Goal: Information Seeking & Learning: Check status

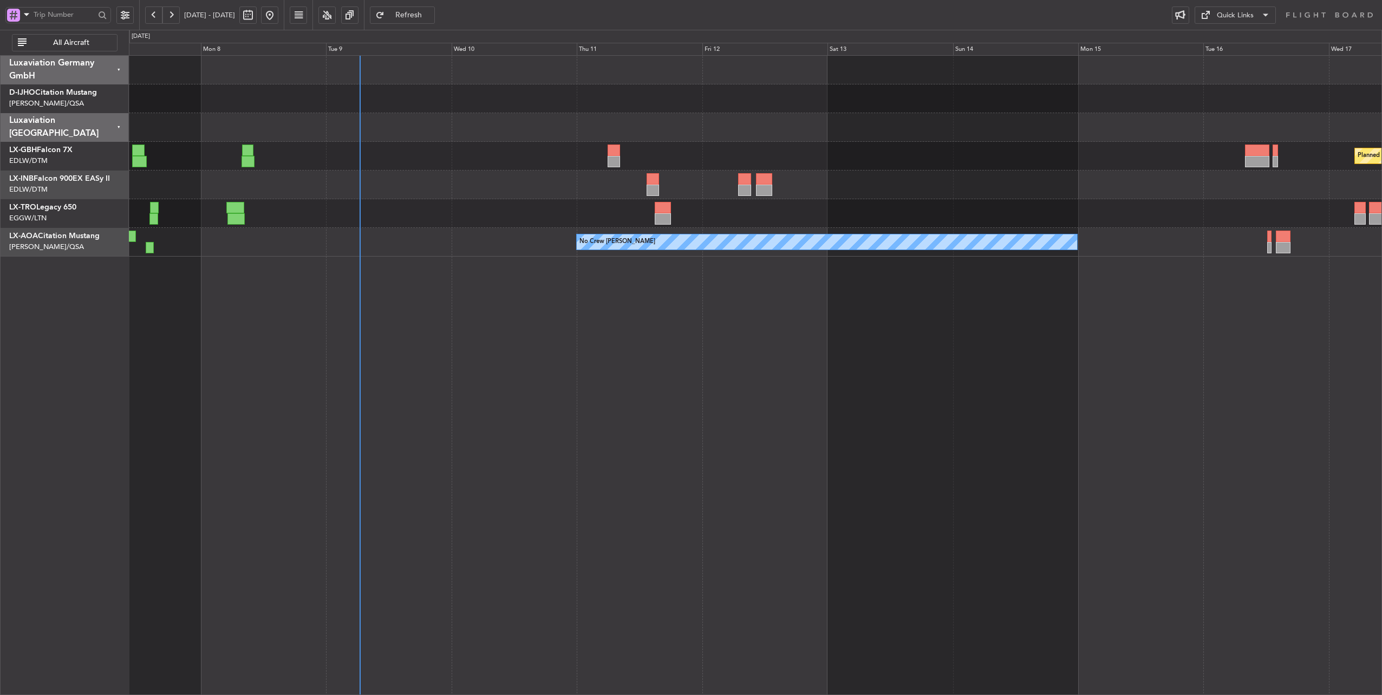
click at [527, 154] on div "Planned Maint Nurnberg Planned Maint [GEOGRAPHIC_DATA] ([GEOGRAPHIC_DATA])" at bounding box center [755, 156] width 1253 height 29
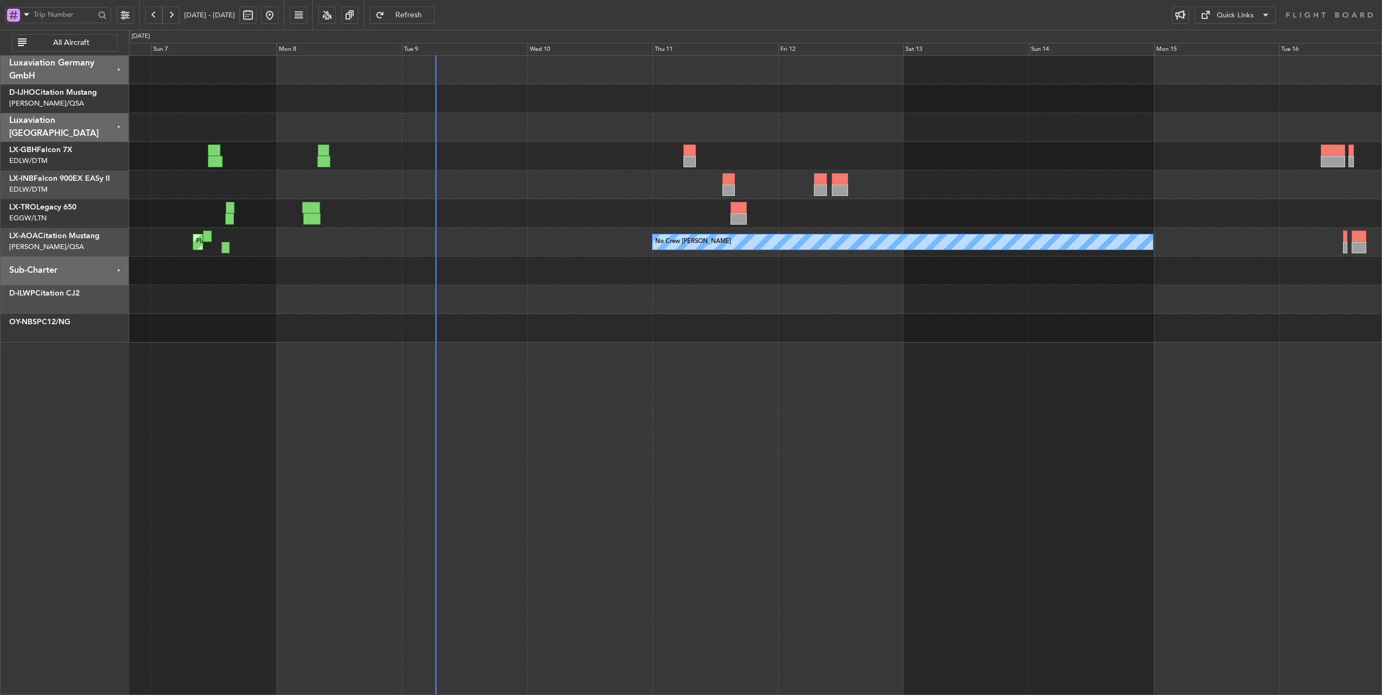
click at [509, 146] on div "Planned Maint Nurnberg Planned Maint [GEOGRAPHIC_DATA] ([GEOGRAPHIC_DATA]) No C…" at bounding box center [755, 199] width 1253 height 287
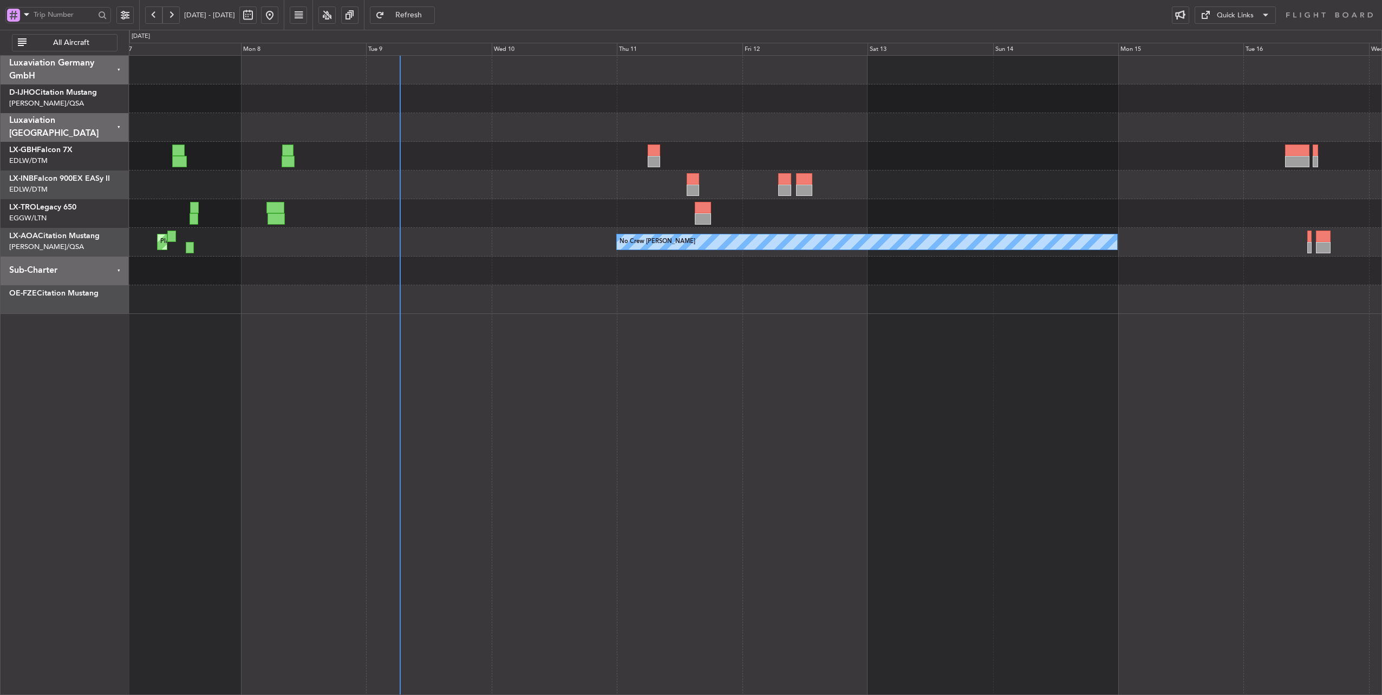
click at [462, 125] on div at bounding box center [755, 127] width 1253 height 29
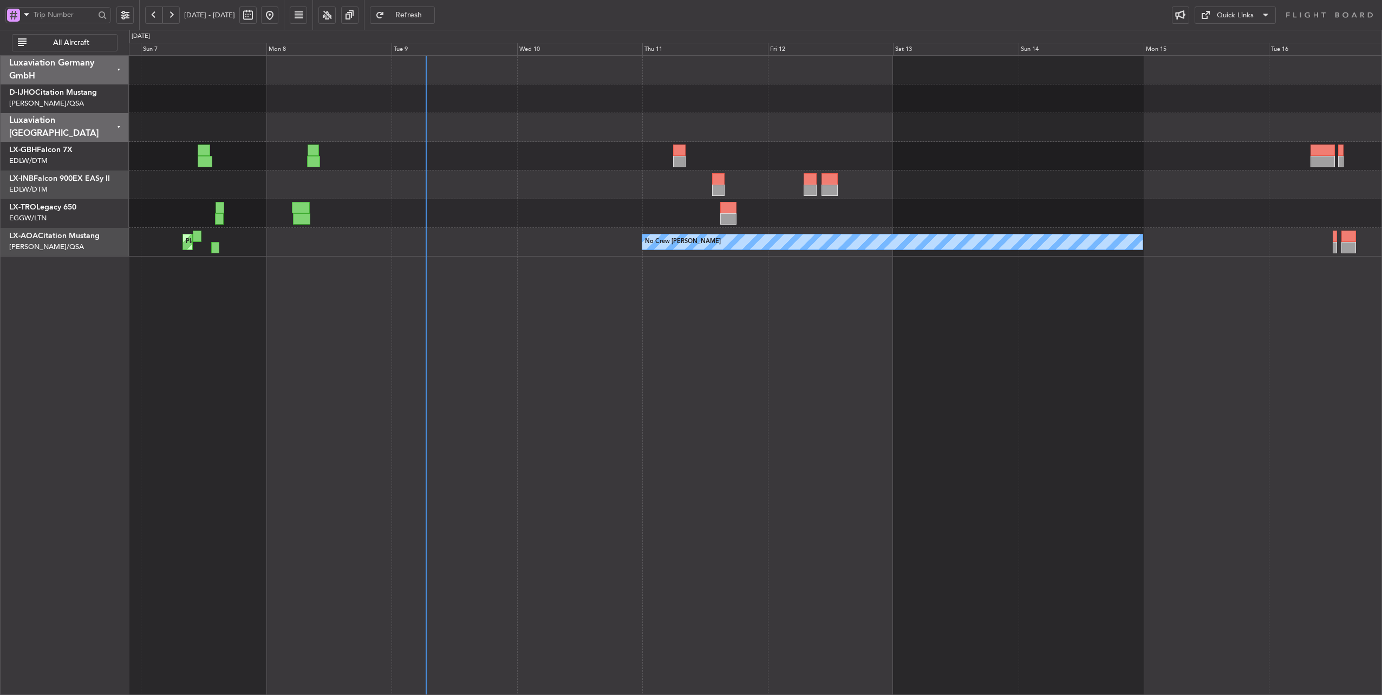
click at [497, 140] on div at bounding box center [755, 127] width 1253 height 29
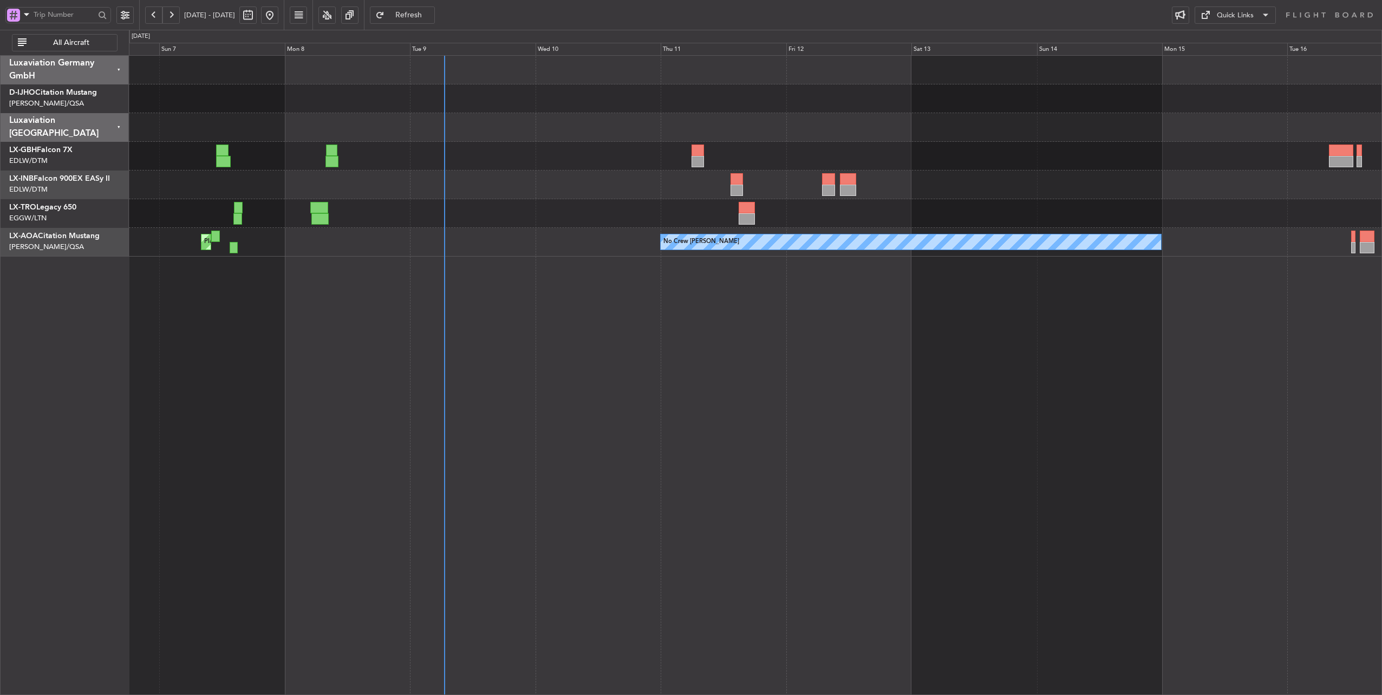
click at [498, 128] on div at bounding box center [755, 127] width 1253 height 29
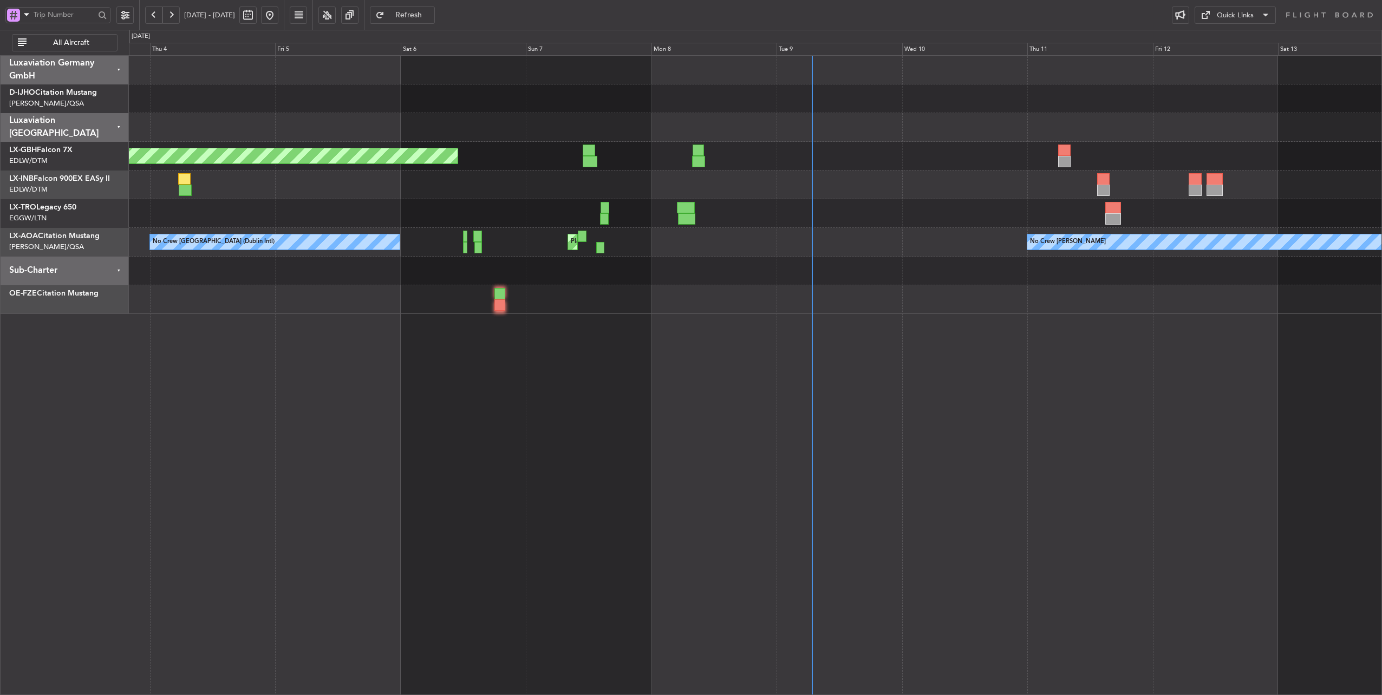
click at [636, 186] on div "Planned Maint [GEOGRAPHIC_DATA] ([GEOGRAPHIC_DATA] Intl) Unplanned Maint [GEOGR…" at bounding box center [755, 185] width 1253 height 258
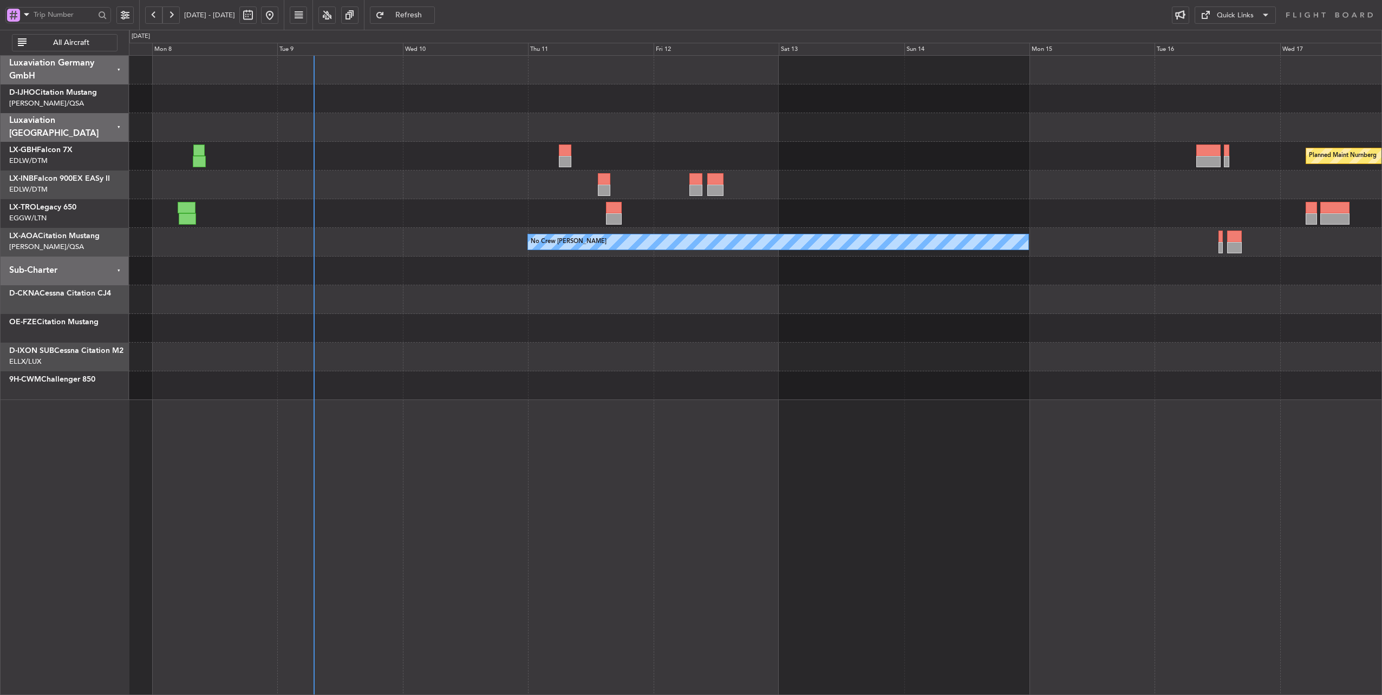
click at [243, 133] on div at bounding box center [755, 127] width 1253 height 29
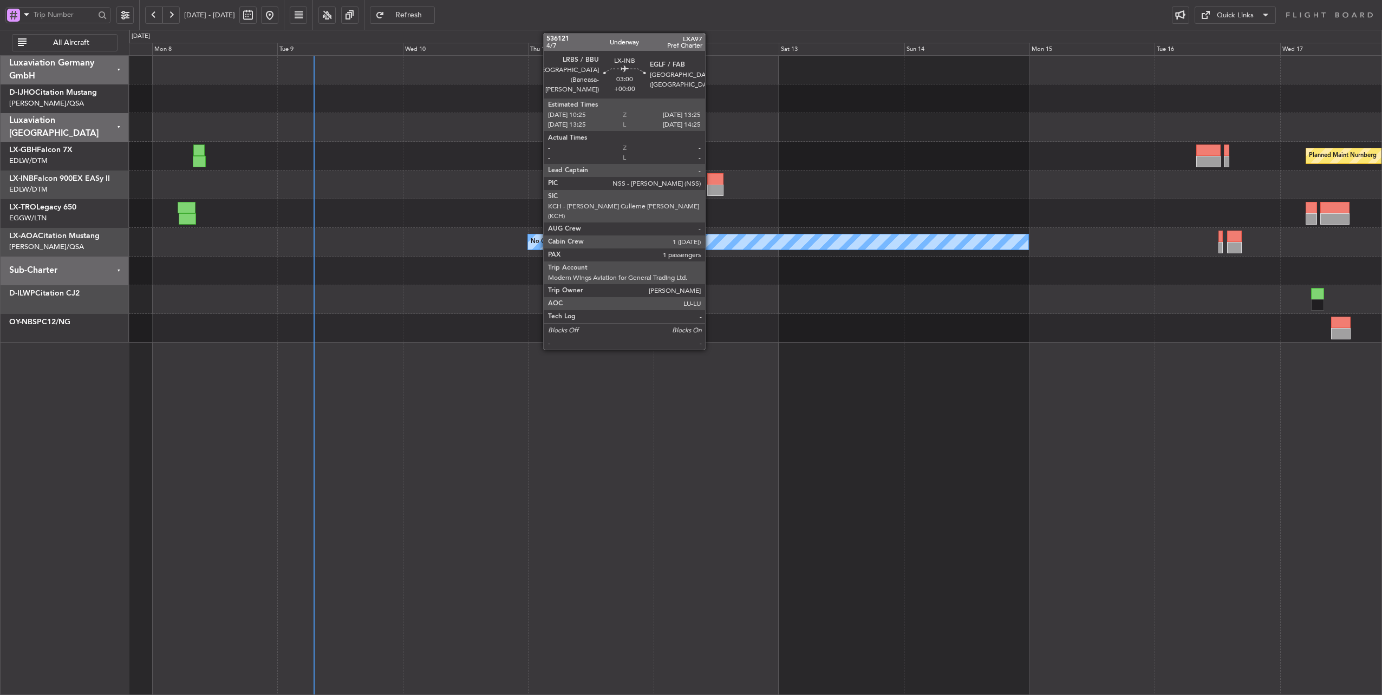
click at [710, 181] on div at bounding box center [715, 178] width 16 height 11
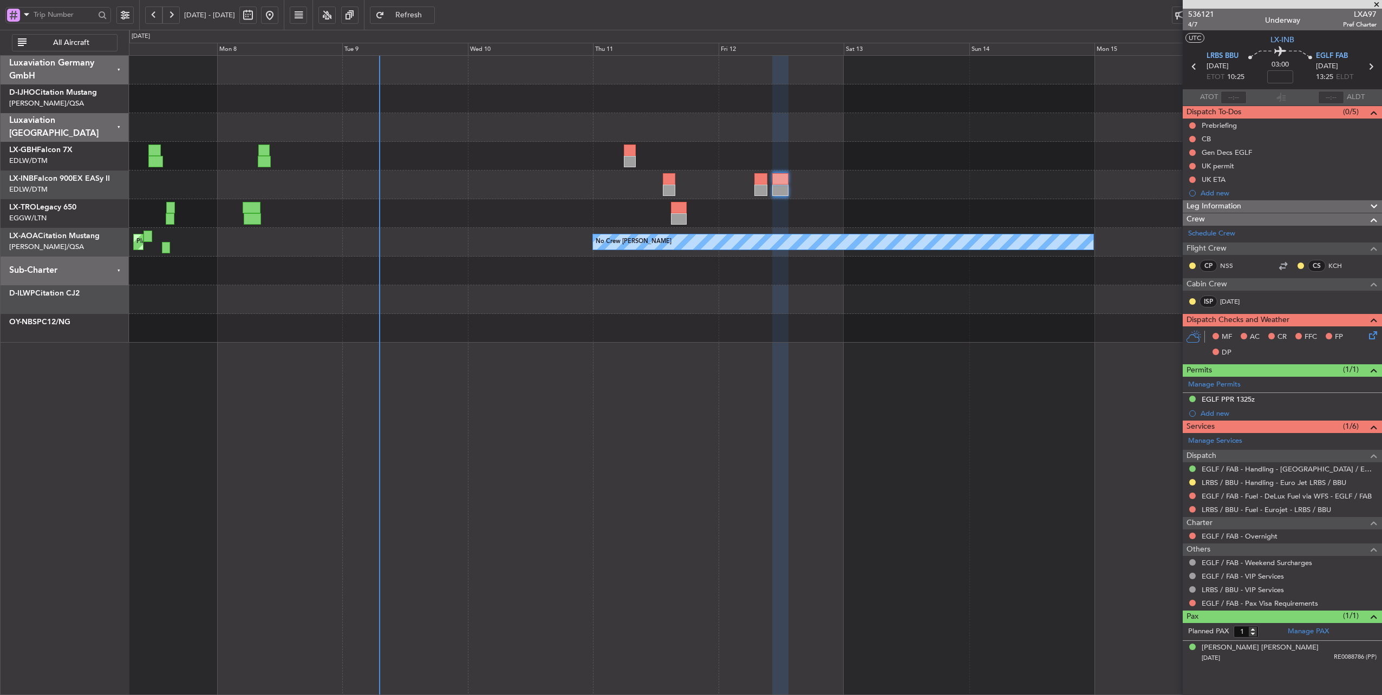
click at [481, 175] on div at bounding box center [755, 185] width 1253 height 29
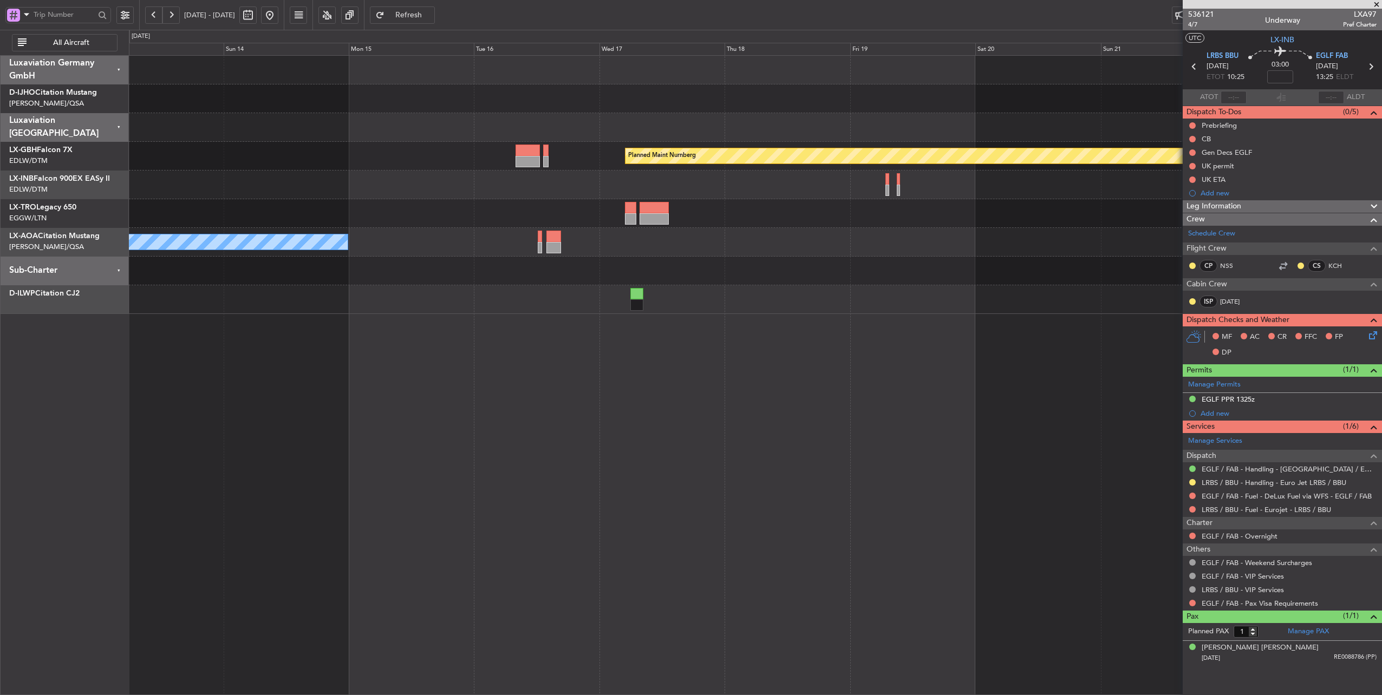
click at [226, 227] on div "Planned Maint Nurnberg No Crew [PERSON_NAME] No Crew Sabadell" at bounding box center [755, 185] width 1253 height 258
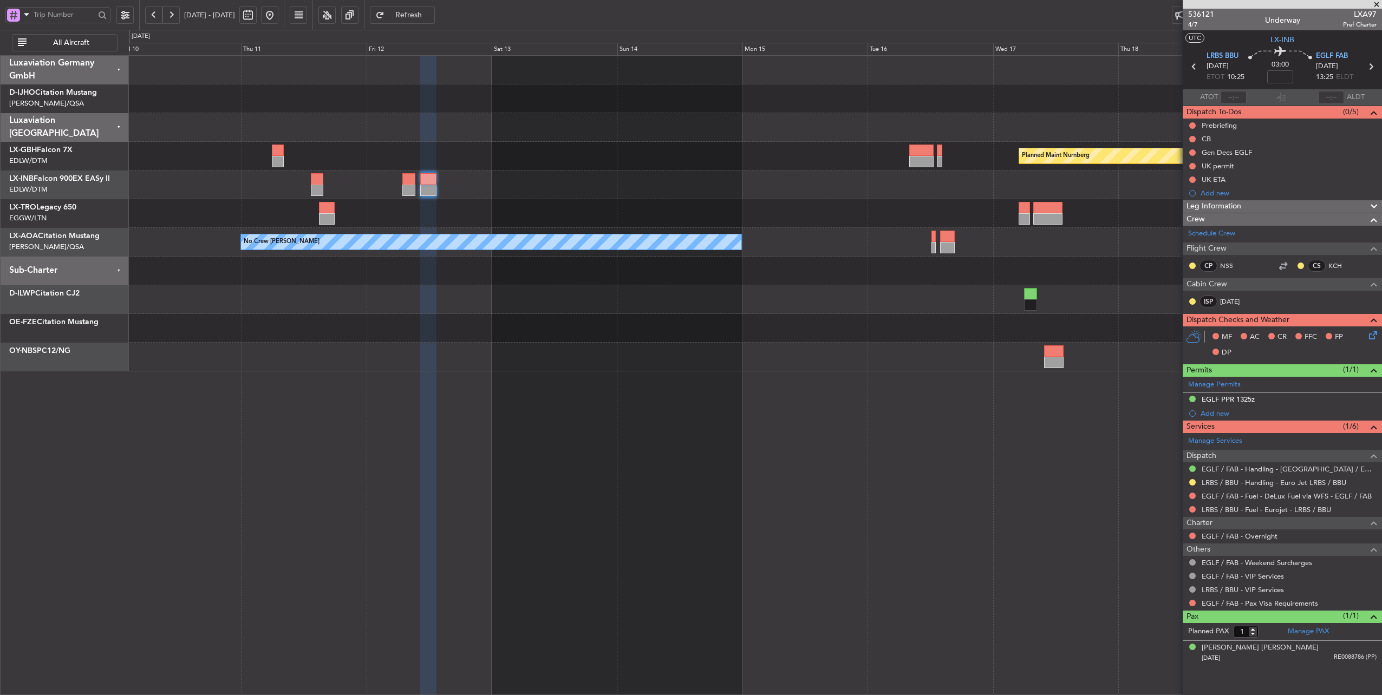
click at [739, 181] on div "Planned Maint Nurnberg No Crew [PERSON_NAME]" at bounding box center [755, 214] width 1253 height 316
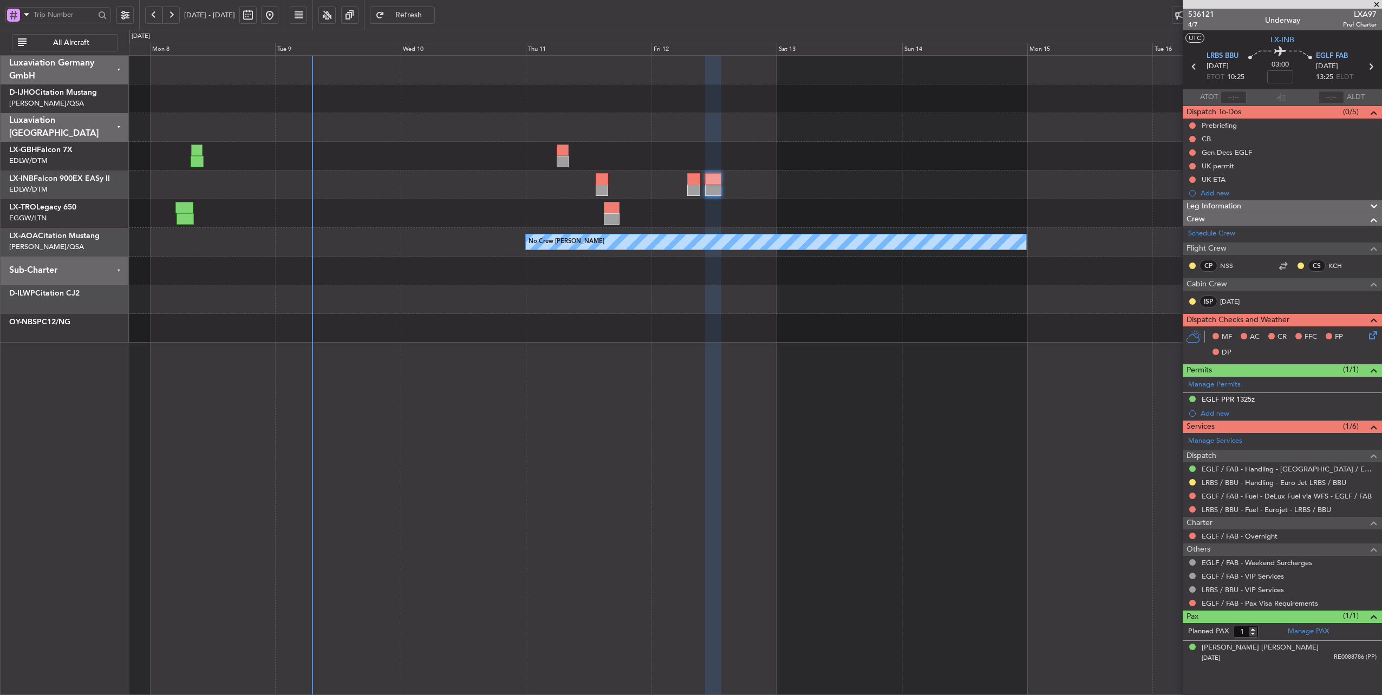
click at [711, 169] on div "Planned Maint Nurnberg Planned Maint [GEOGRAPHIC_DATA] ([GEOGRAPHIC_DATA])" at bounding box center [755, 156] width 1253 height 29
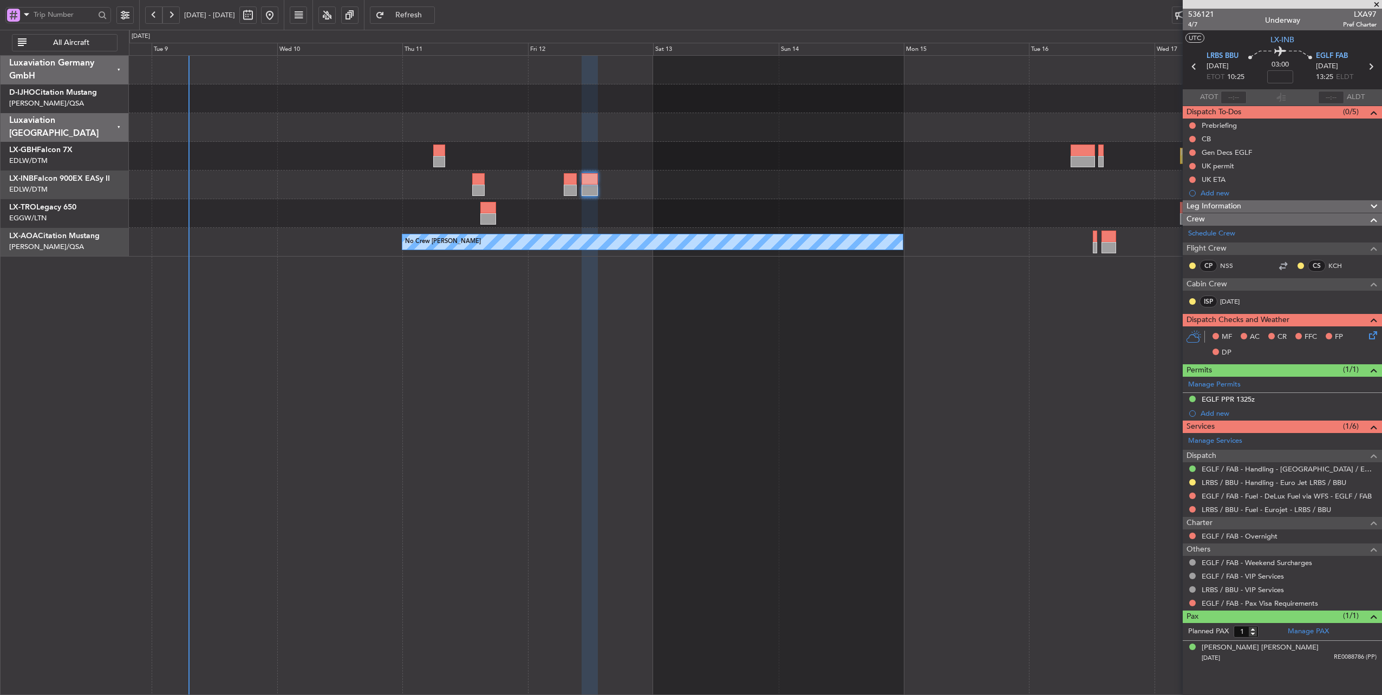
click at [388, 300] on div "Planned Maint Nurnberg Planned Maint [GEOGRAPHIC_DATA] ([GEOGRAPHIC_DATA]) No C…" at bounding box center [755, 375] width 1253 height 641
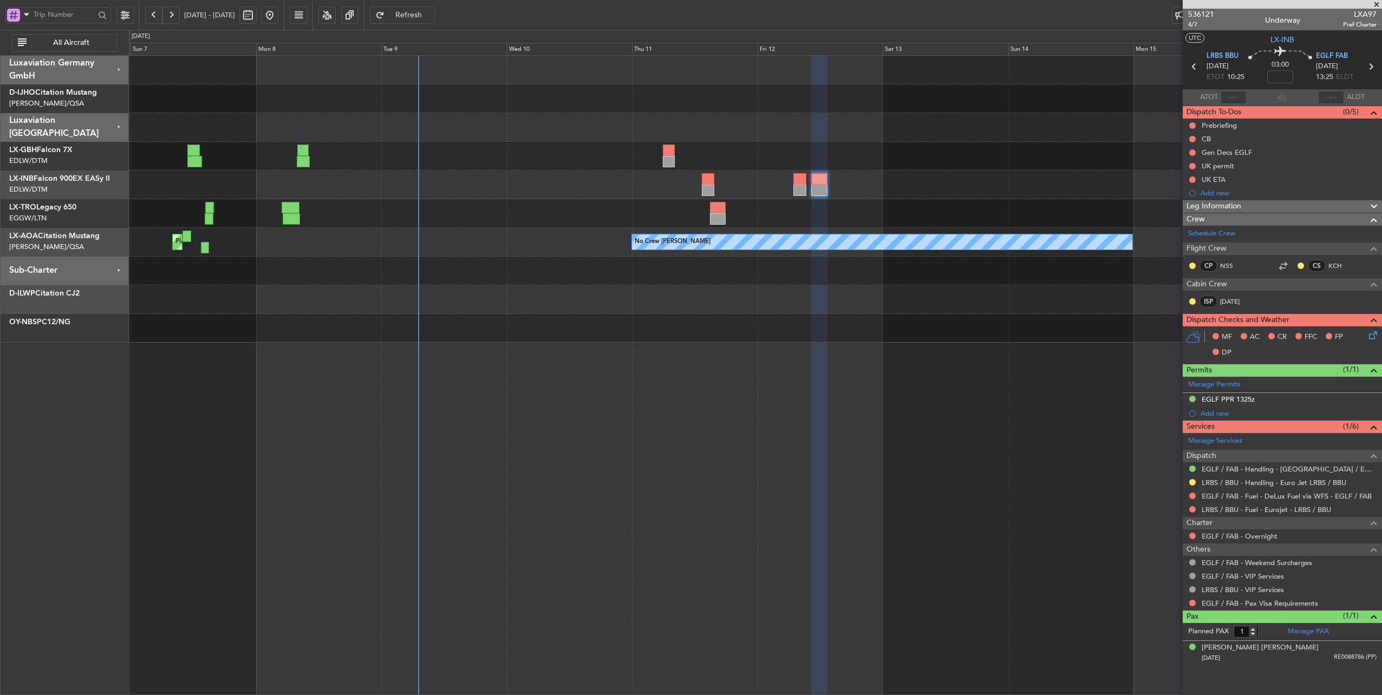
click at [544, 261] on div "Planned Maint Nurnberg Planned Maint [GEOGRAPHIC_DATA] ([GEOGRAPHIC_DATA]) No C…" at bounding box center [755, 199] width 1253 height 287
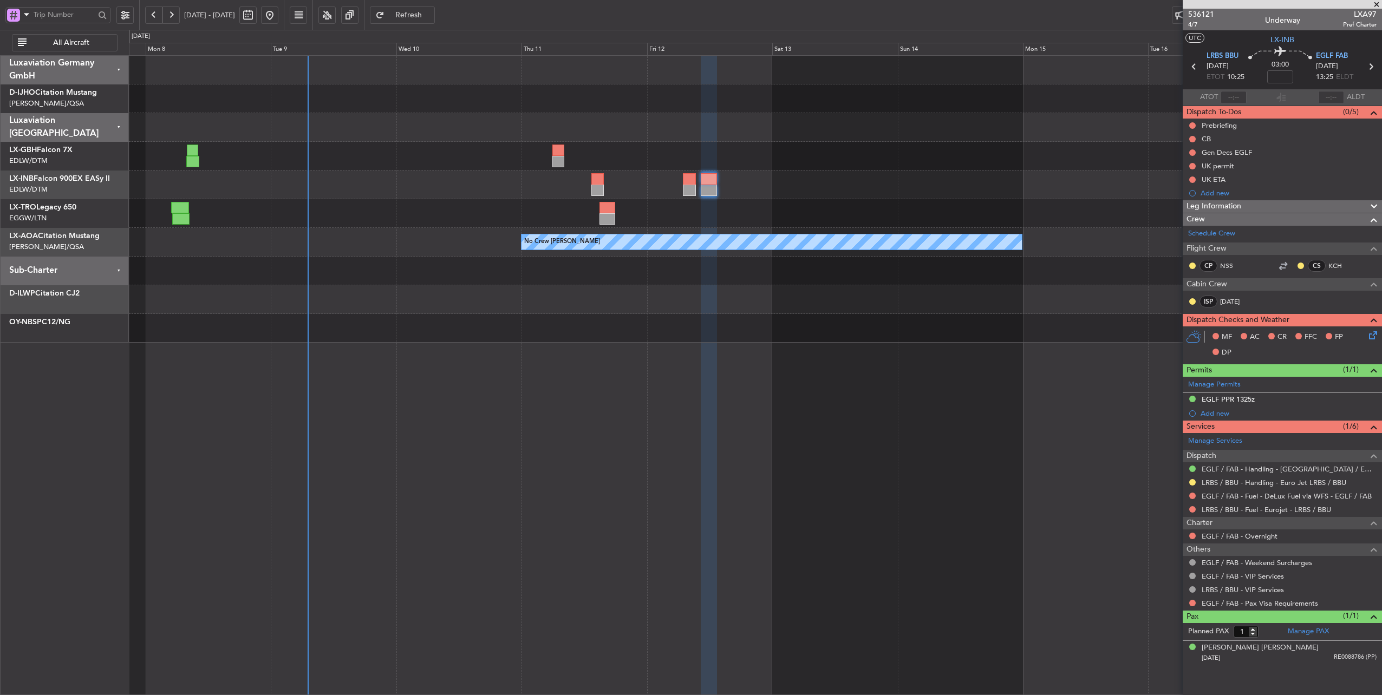
click at [447, 185] on div at bounding box center [755, 185] width 1253 height 29
